Goal: Task Accomplishment & Management: Manage account settings

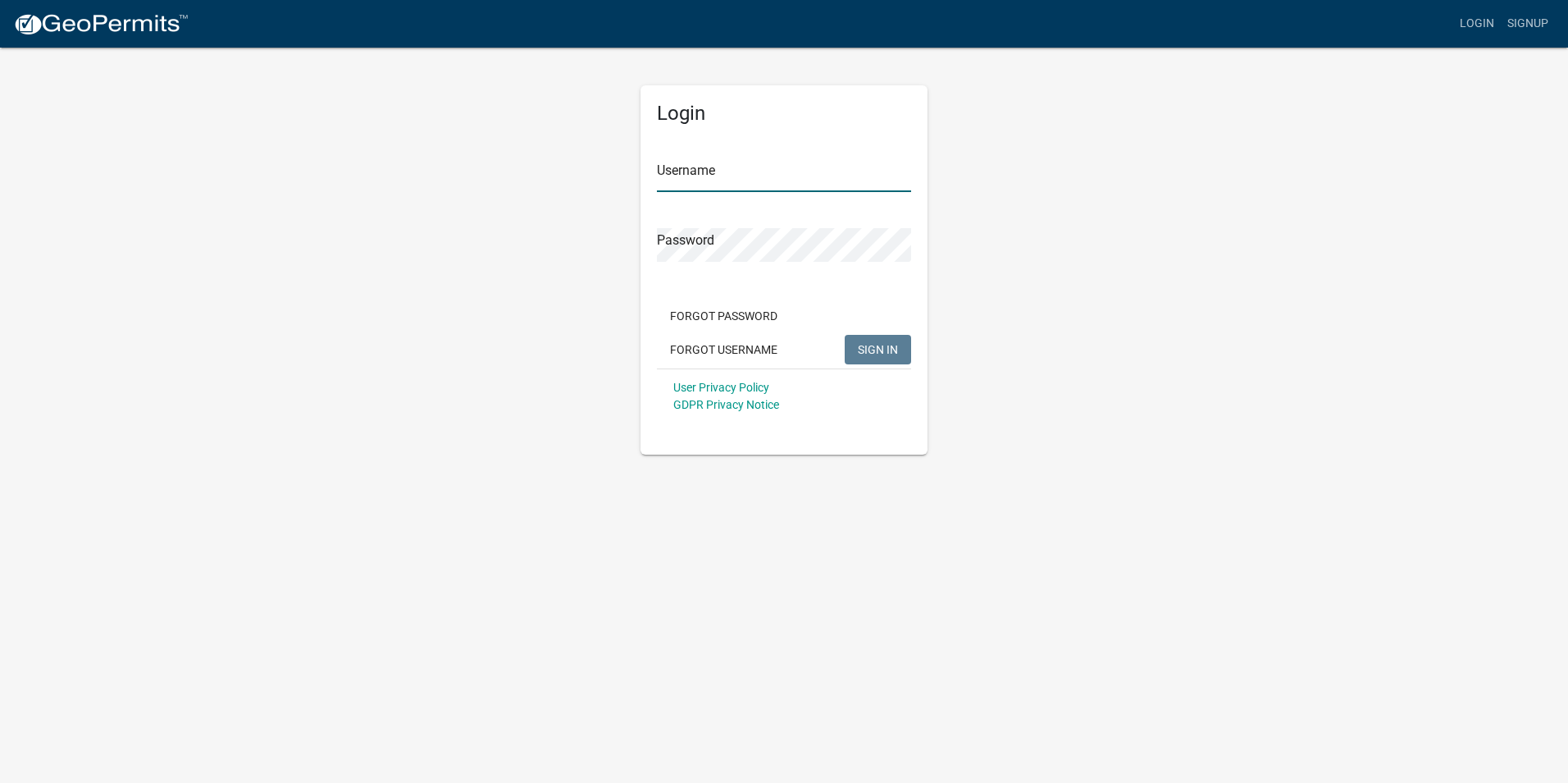
click at [787, 164] on input "Username" at bounding box center [784, 174] width 255 height 33
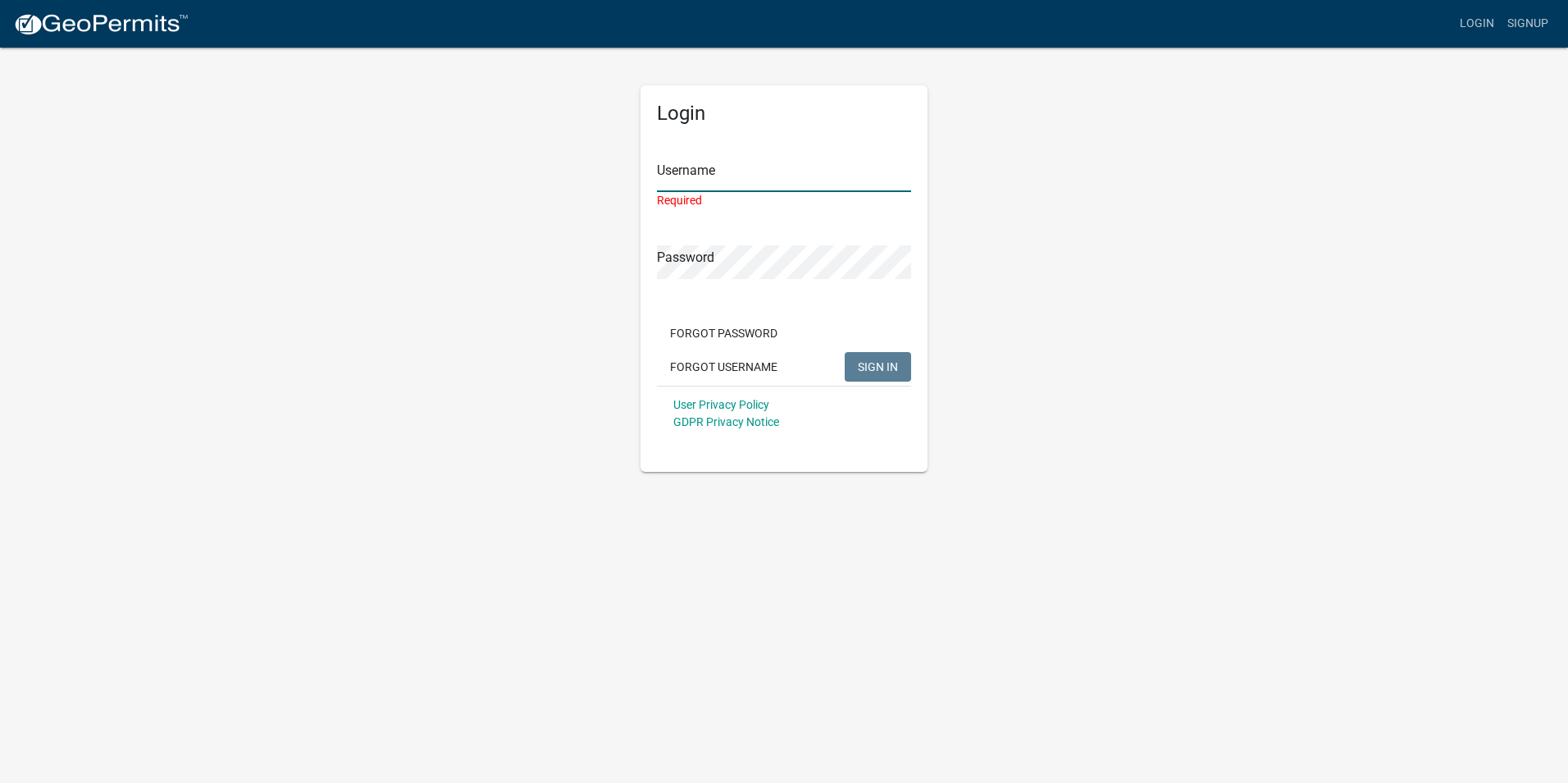
click at [773, 179] on input "Username" at bounding box center [784, 174] width 255 height 33
paste input "Lake Country Pools"
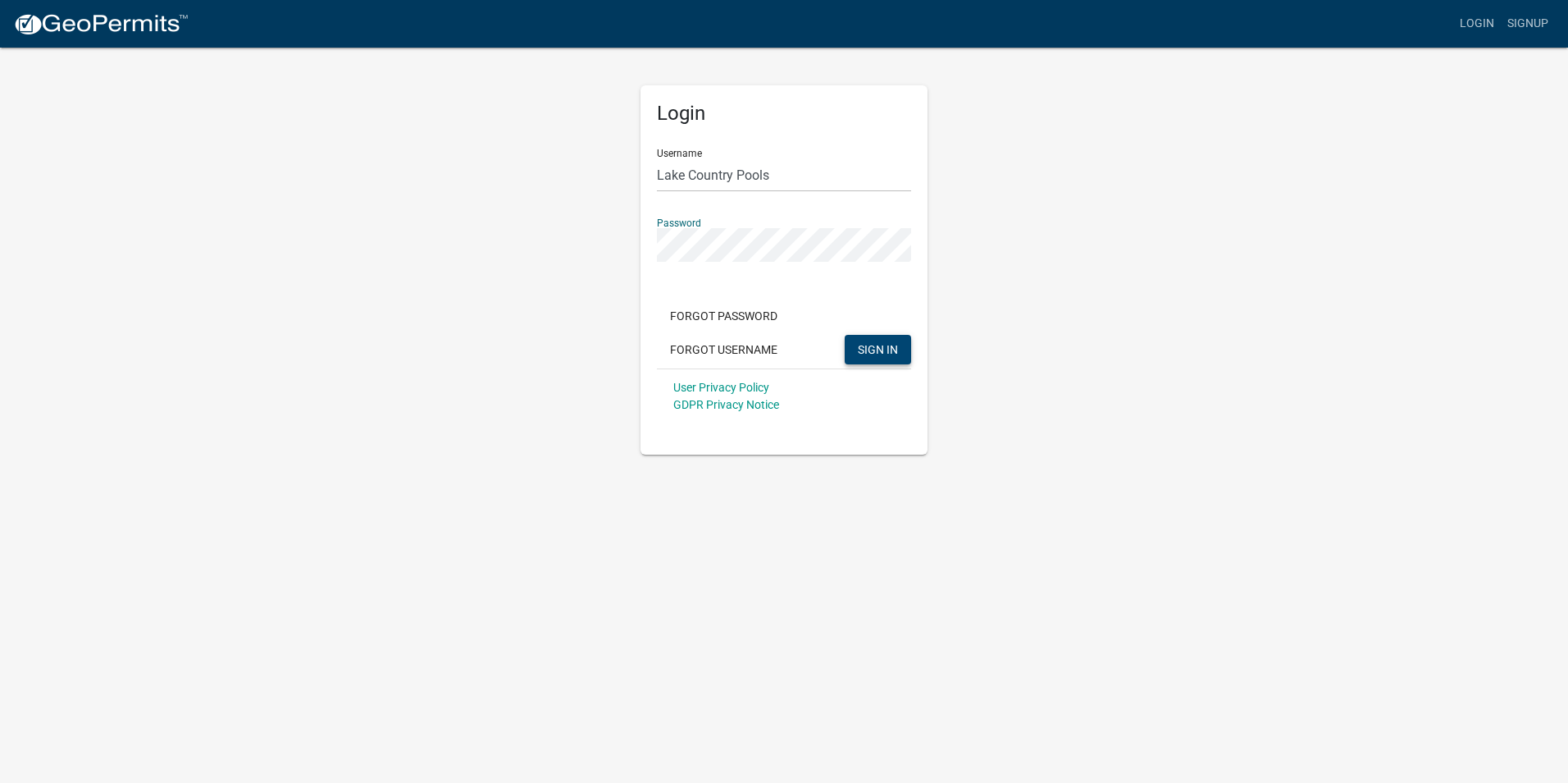
click at [883, 353] on span "SIGN IN" at bounding box center [878, 348] width 40 height 13
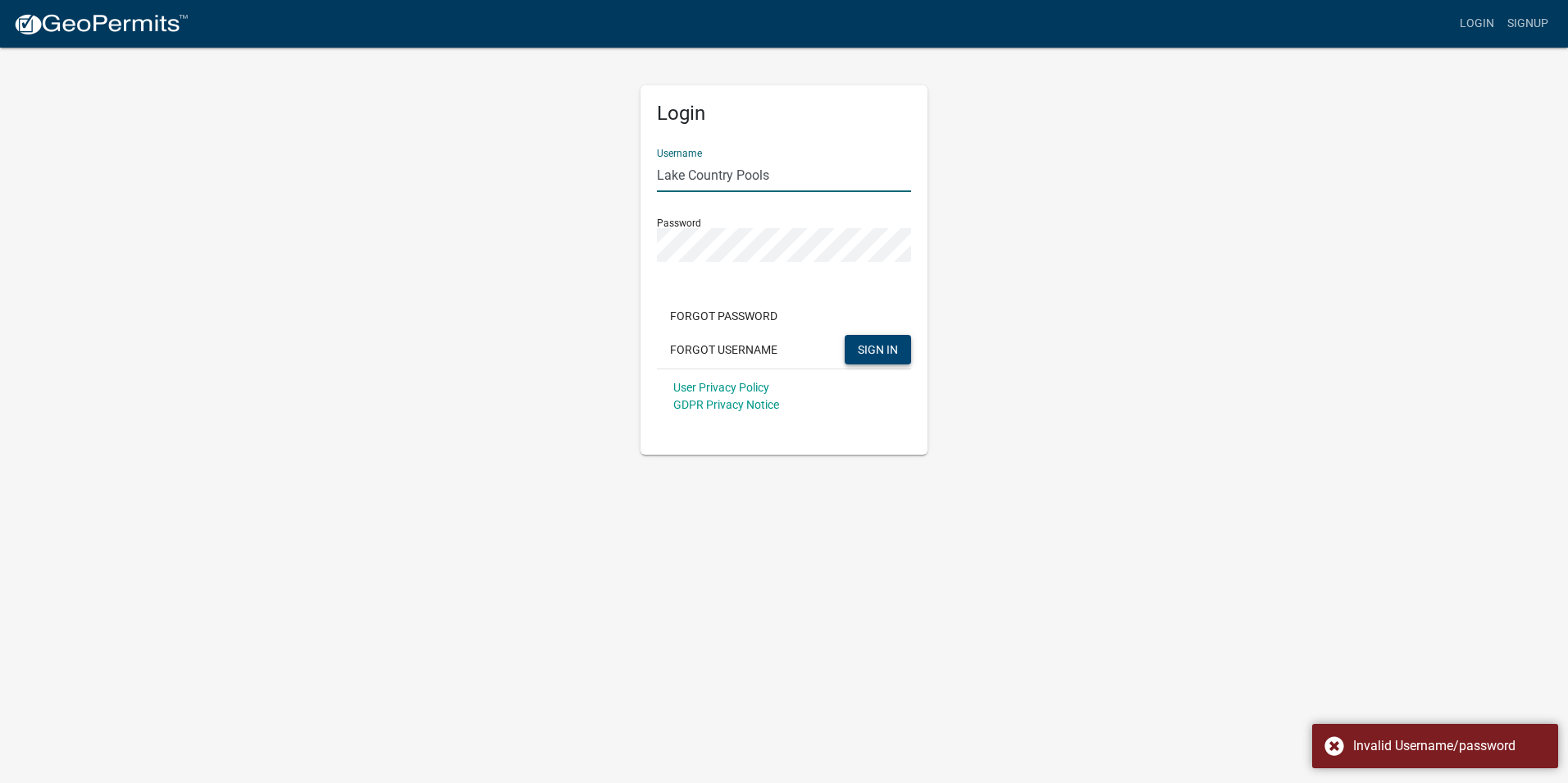
click at [741, 177] on input "Lake Country Pools" at bounding box center [784, 174] width 255 height 33
click at [690, 174] on input "Lake CountryPools" at bounding box center [784, 174] width 255 height 33
click at [860, 341] on button "SIGN IN" at bounding box center [878, 350] width 67 height 30
click at [795, 177] on input "LakeCountryPools" at bounding box center [784, 174] width 255 height 33
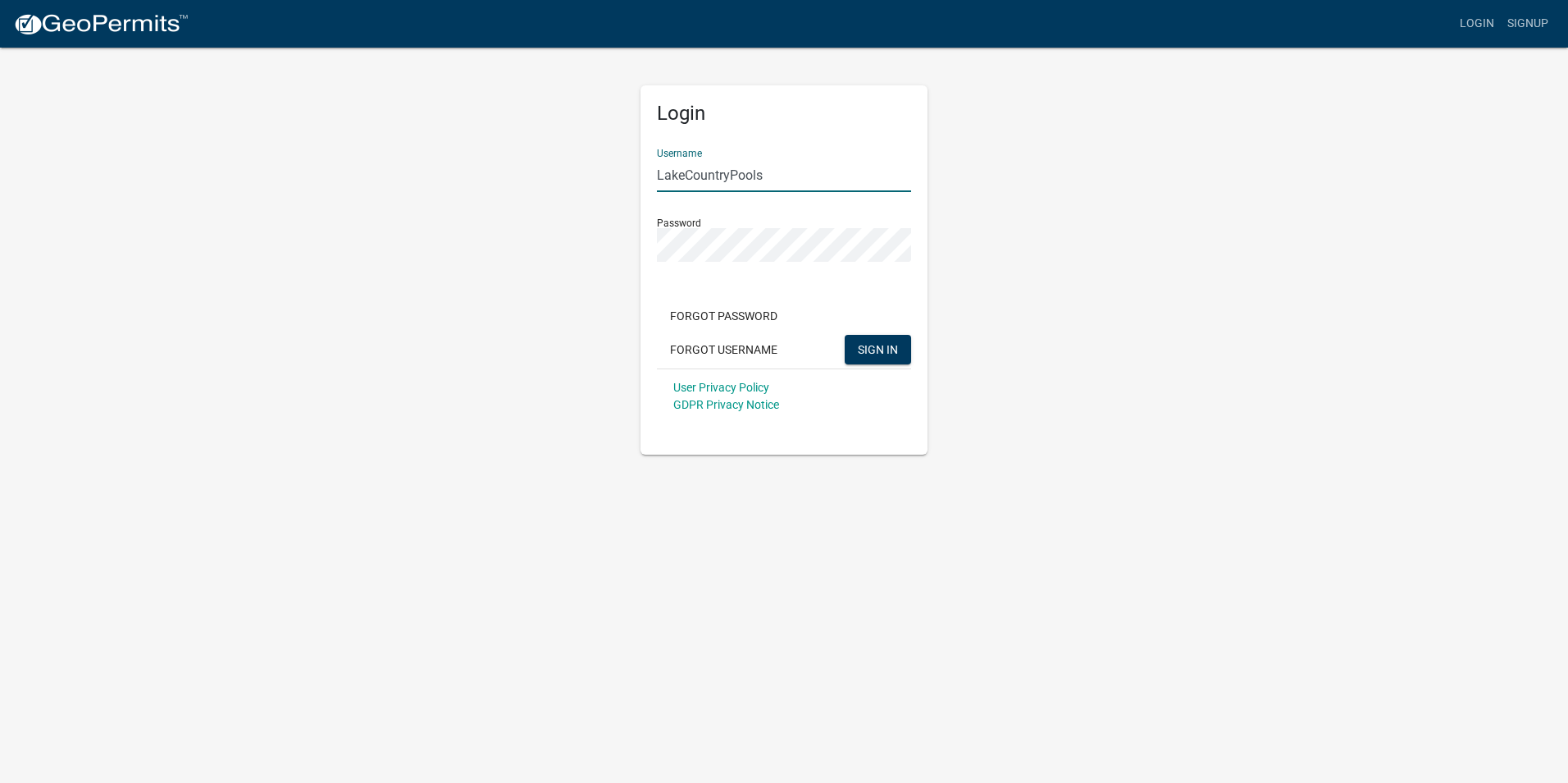
drag, startPoint x: 774, startPoint y: 176, endPoint x: 491, endPoint y: 182, distance: 283.1
click at [491, 182] on div "Login Username LakeCountryPools Password Forgot Password Forgot Username SIGN I…" at bounding box center [784, 250] width 935 height 409
click at [845, 335] on button "SIGN IN" at bounding box center [878, 350] width 67 height 30
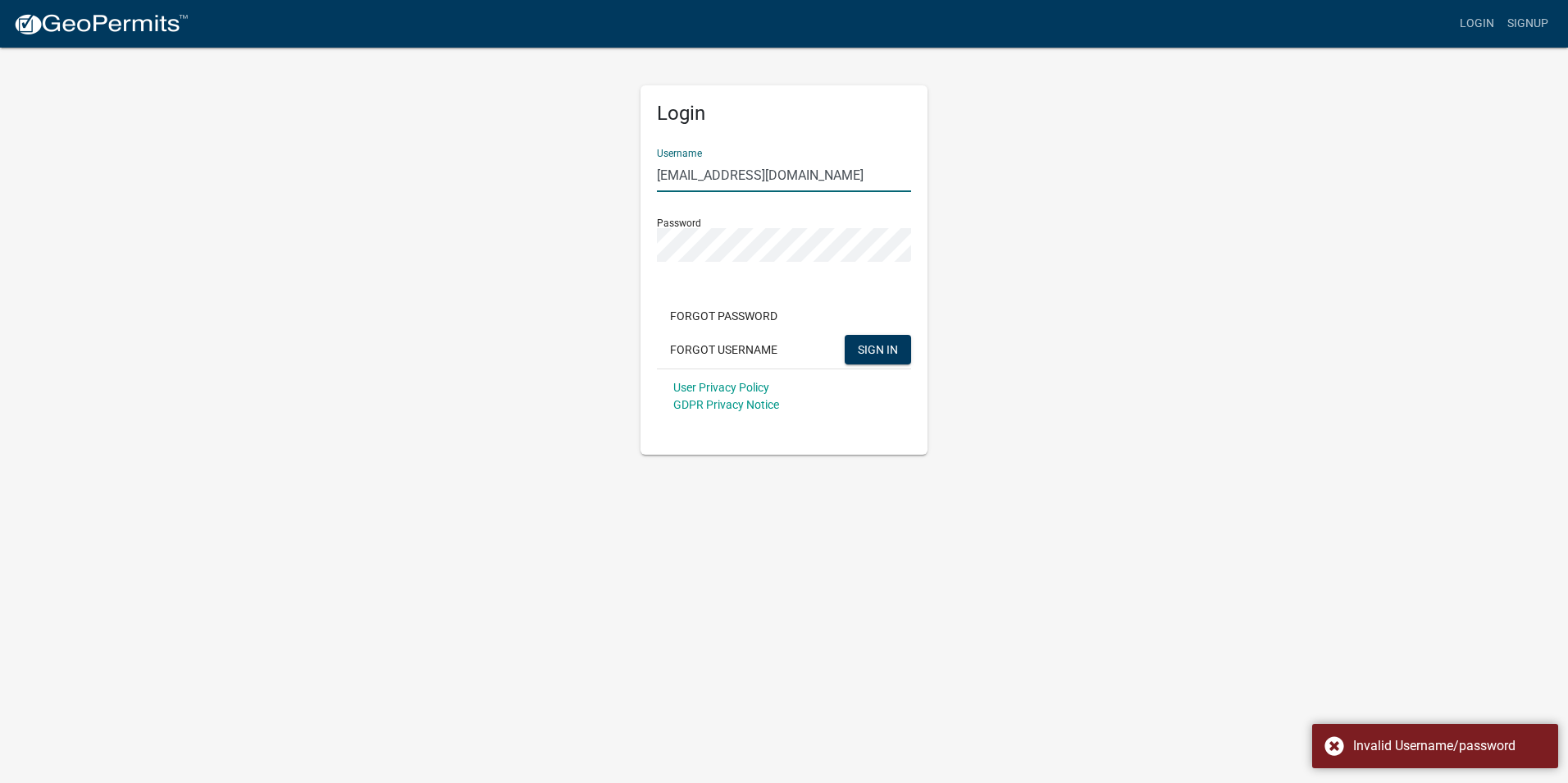
drag, startPoint x: 712, startPoint y: 174, endPoint x: 613, endPoint y: 174, distance: 99.0
click at [613, 174] on div "Login Username [EMAIL_ADDRESS][DOMAIN_NAME] Password Forgot Password Forgot Use…" at bounding box center [784, 250] width 935 height 409
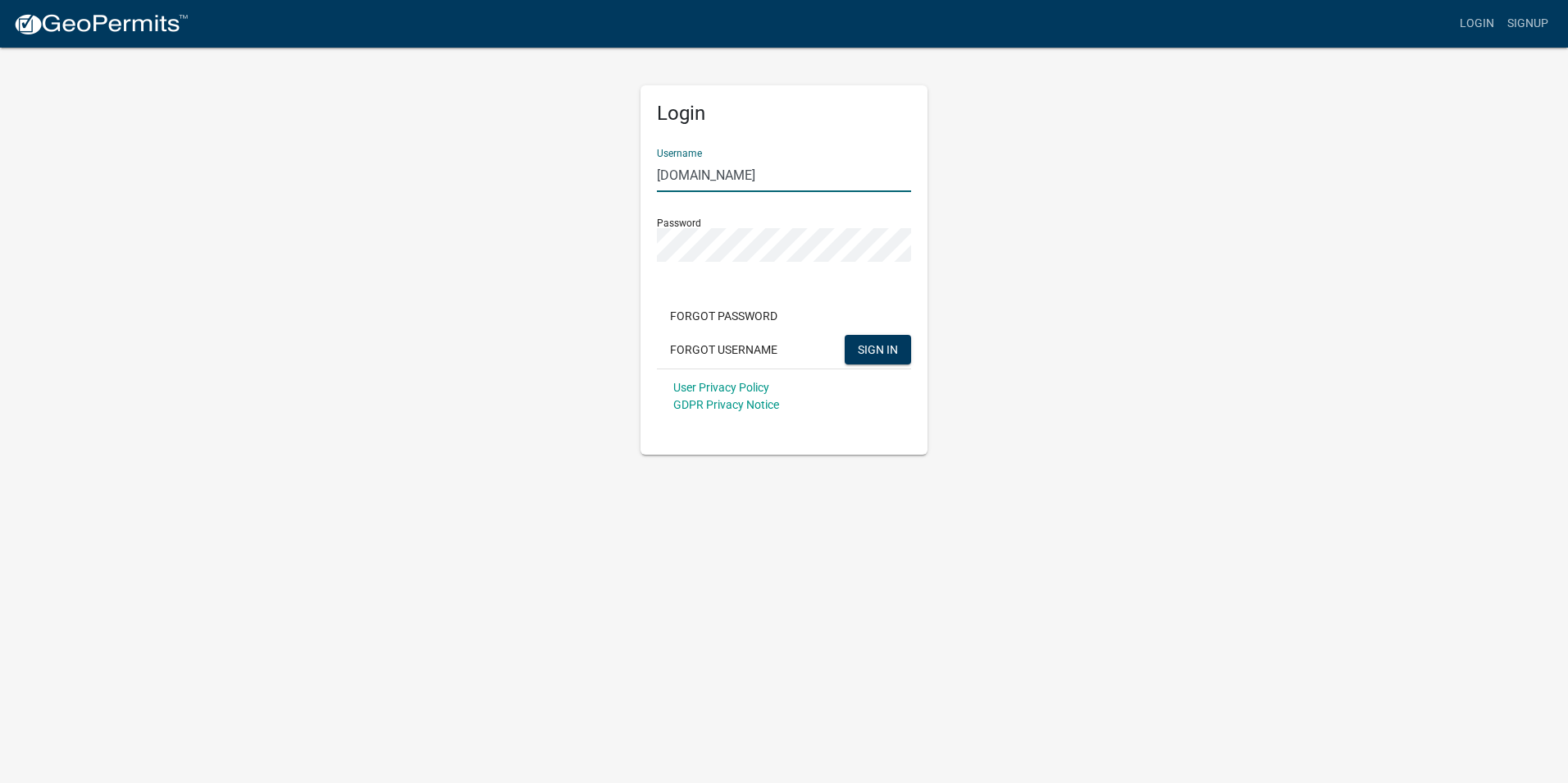
drag, startPoint x: 830, startPoint y: 176, endPoint x: 770, endPoint y: 174, distance: 60.0
click at [770, 174] on input "[DOMAIN_NAME]" at bounding box center [784, 174] width 255 height 33
click at [890, 356] on span "SIGN IN" at bounding box center [878, 348] width 40 height 13
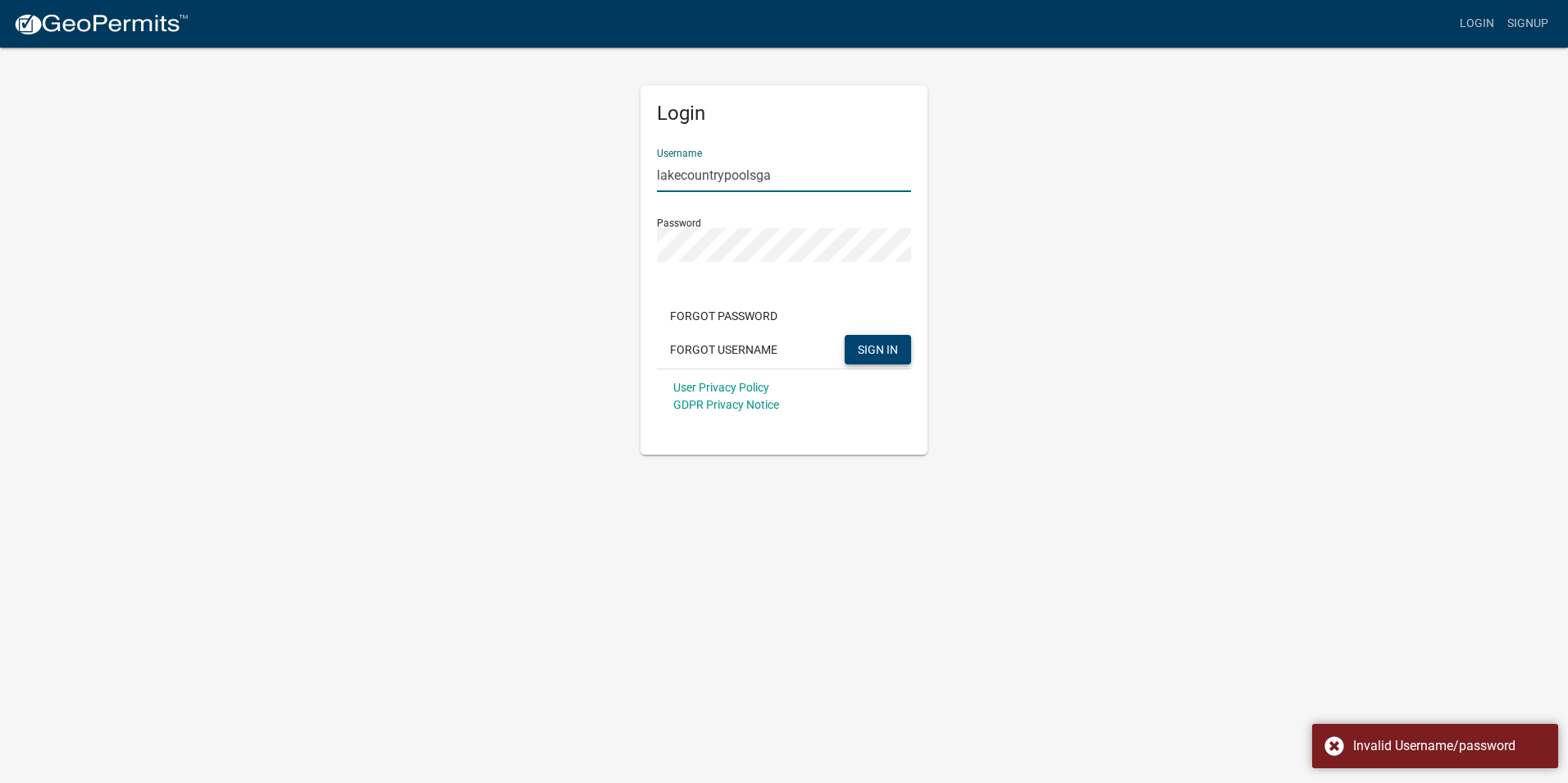
drag, startPoint x: 767, startPoint y: 169, endPoint x: 755, endPoint y: 169, distance: 12.0
click at [755, 169] on input "lakecountrypoolsga" at bounding box center [784, 174] width 255 height 33
type input "l"
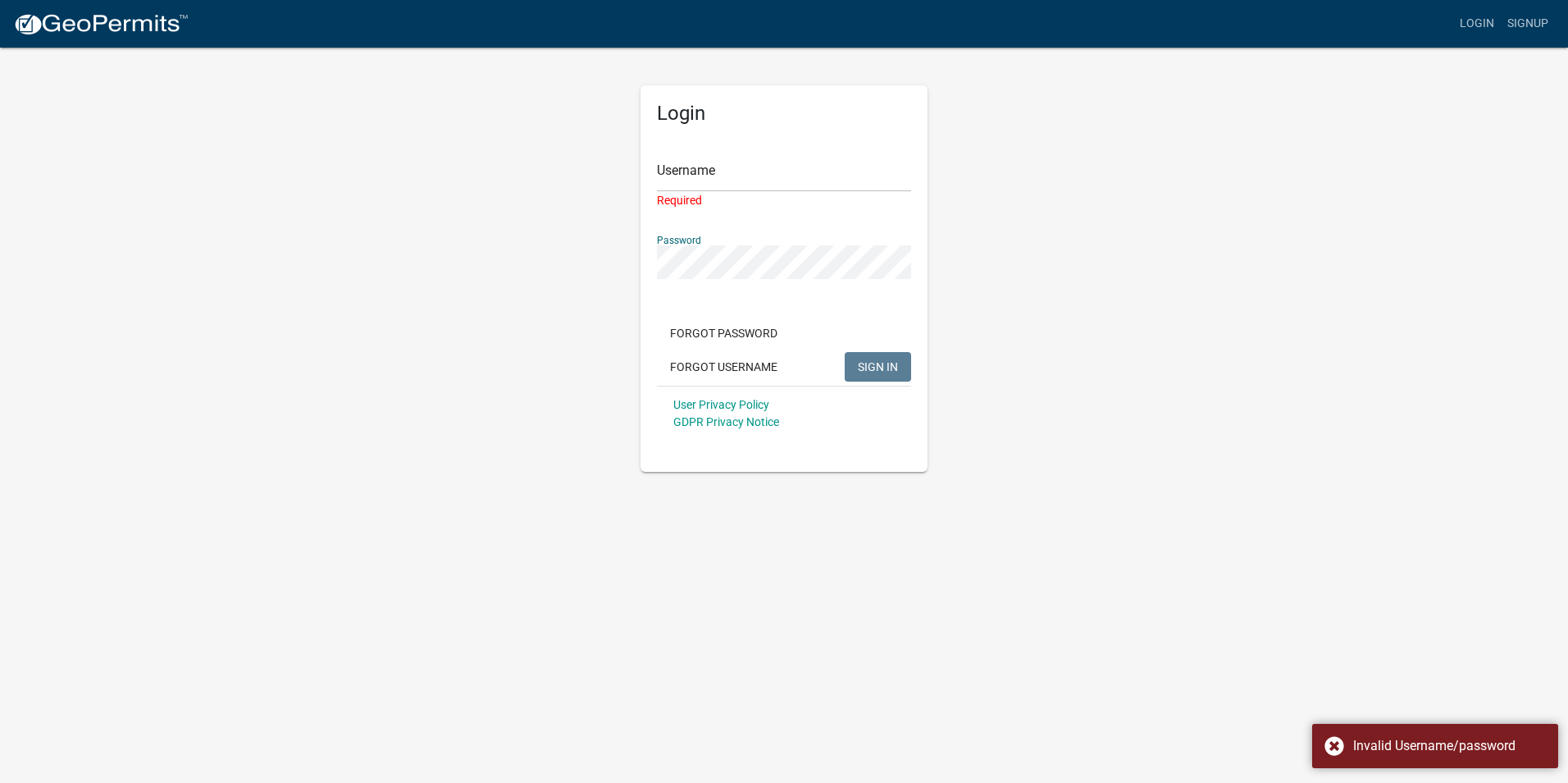
click at [533, 256] on div "Login Username Required Password Forgot Password Forgot Username SIGN IN User P…" at bounding box center [784, 259] width 935 height 426
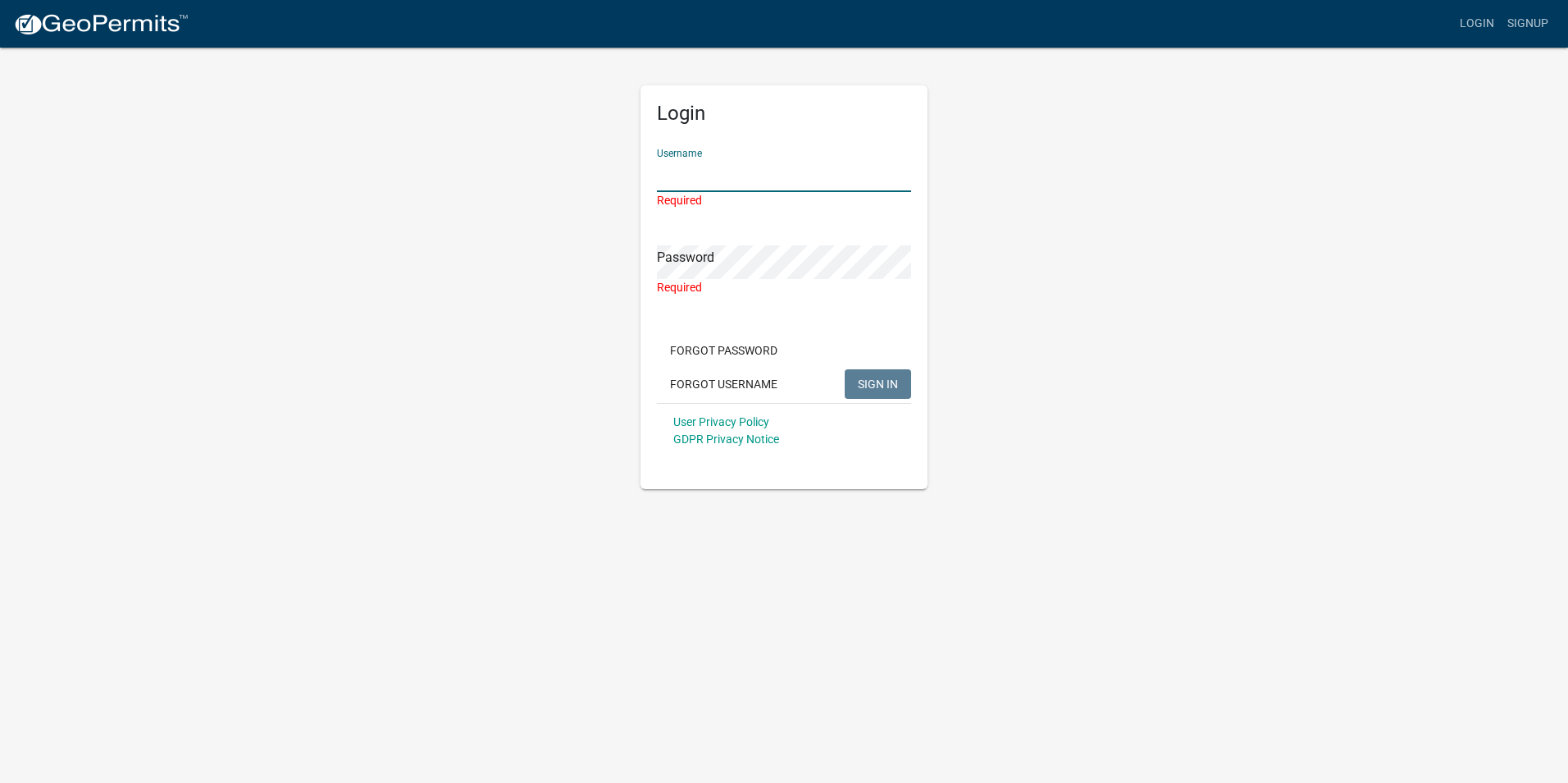
click at [837, 180] on input "Username" at bounding box center [784, 174] width 255 height 33
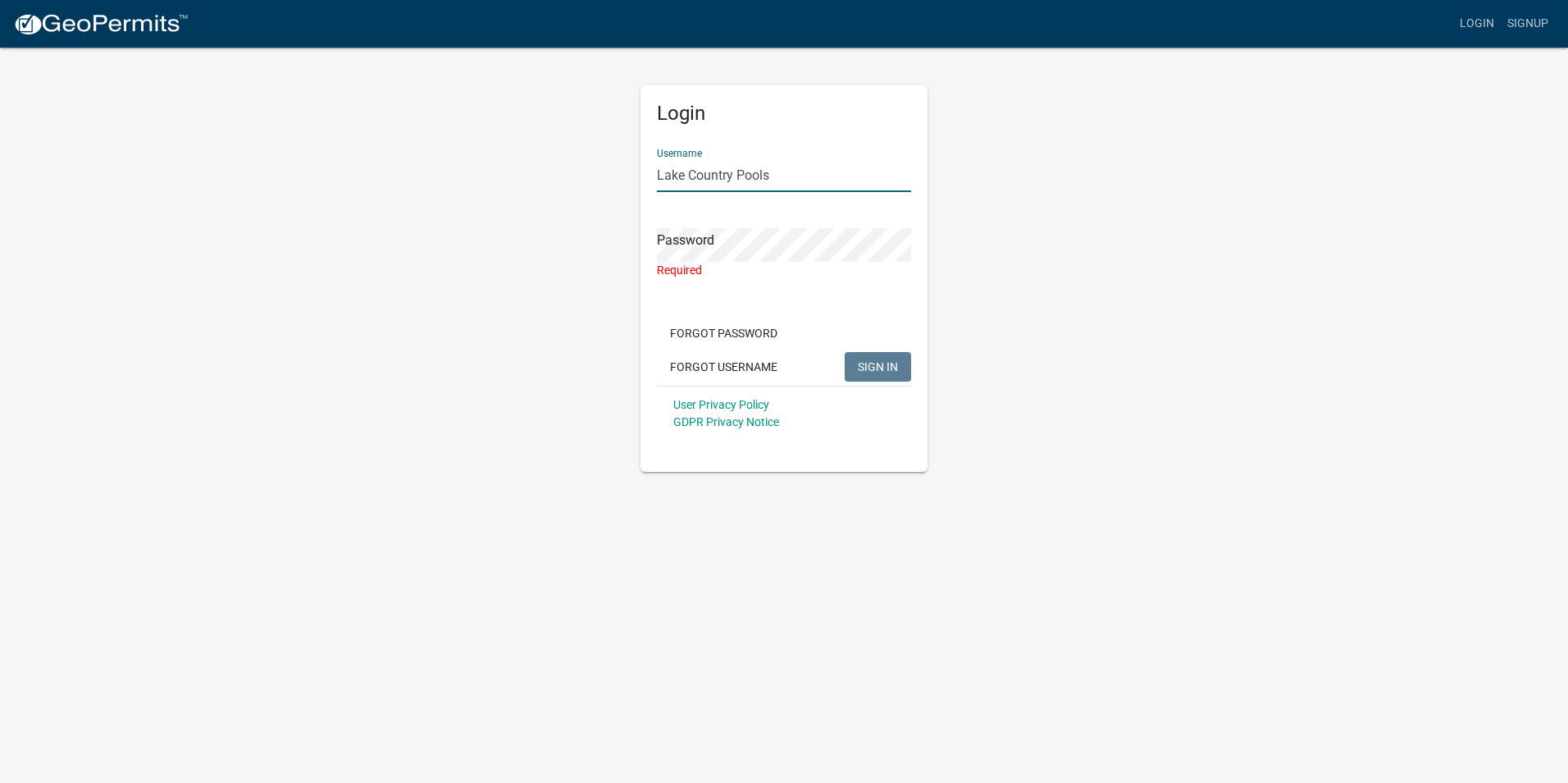
click at [662, 170] on input "Lake Country Pools" at bounding box center [784, 174] width 255 height 33
click at [688, 176] on input "Lake Country Pools" at bounding box center [784, 174] width 255 height 33
click at [735, 173] on input "LakeCountry Pools" at bounding box center [784, 174] width 255 height 33
click at [815, 173] on input "LakeCountryPools" at bounding box center [784, 174] width 255 height 33
type input "LakeCountryPools"
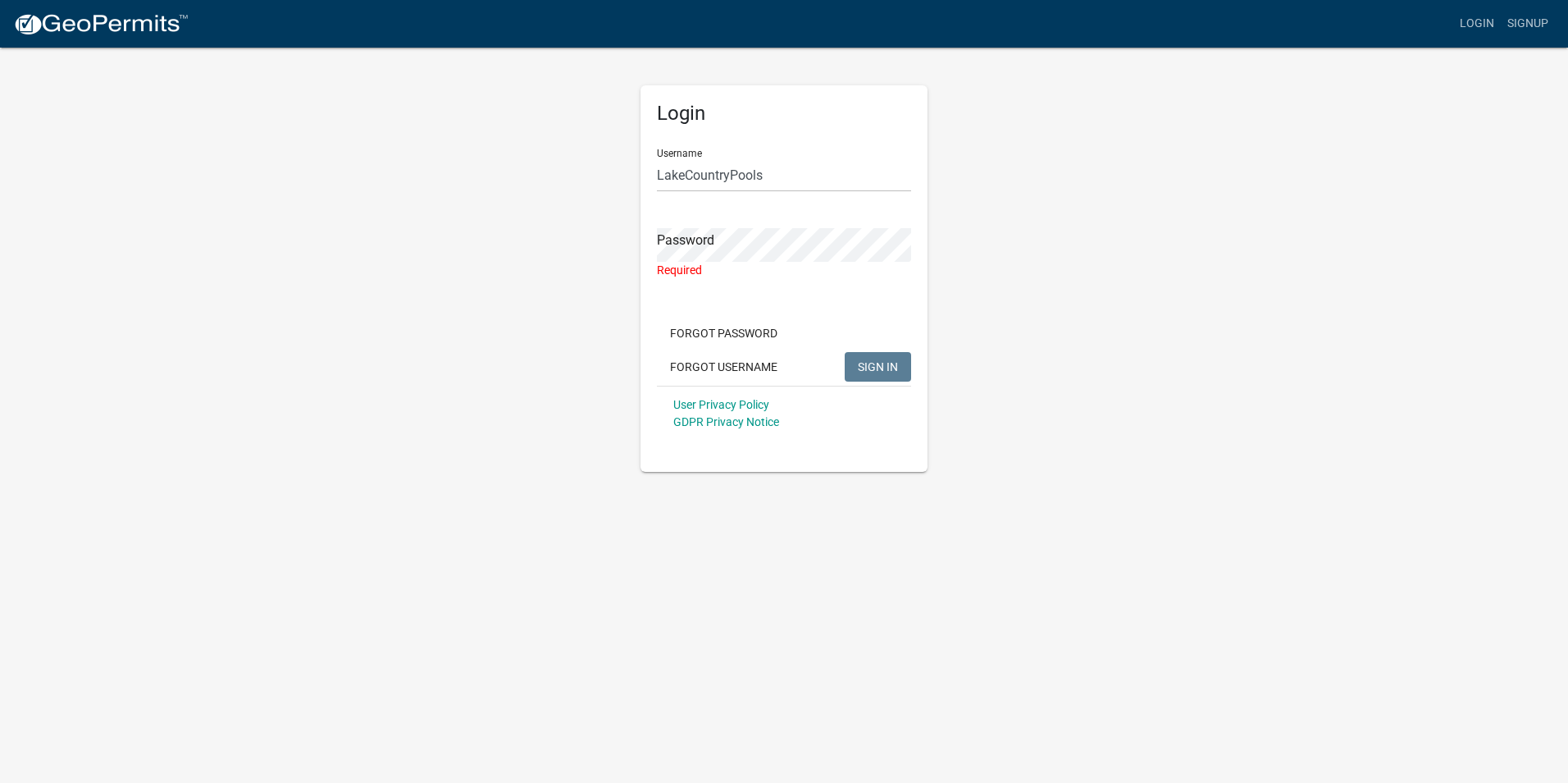
click at [766, 225] on div "Password Required" at bounding box center [784, 242] width 255 height 74
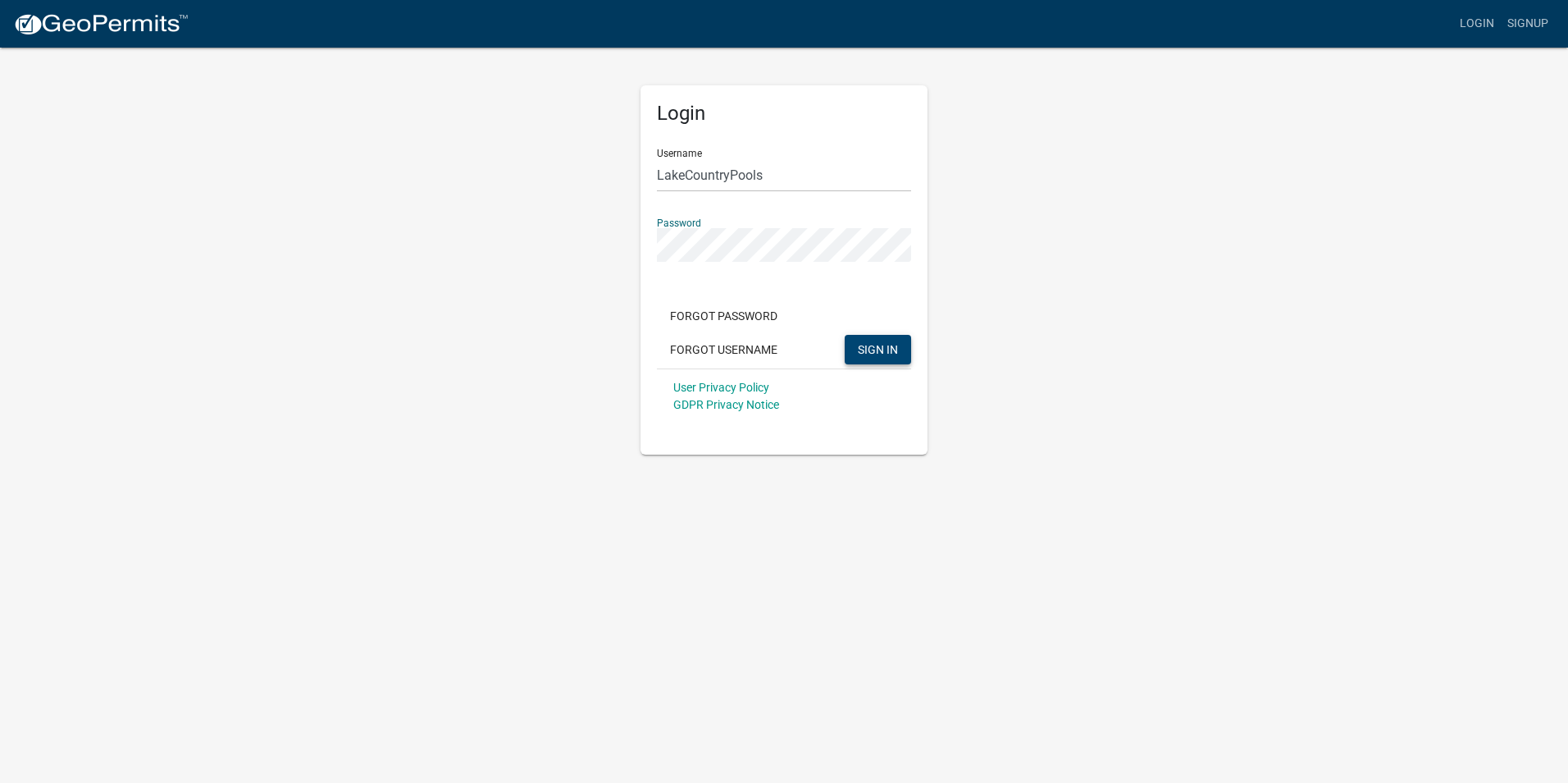
click at [897, 358] on button "SIGN IN" at bounding box center [878, 350] width 67 height 30
